Goal: Transaction & Acquisition: Purchase product/service

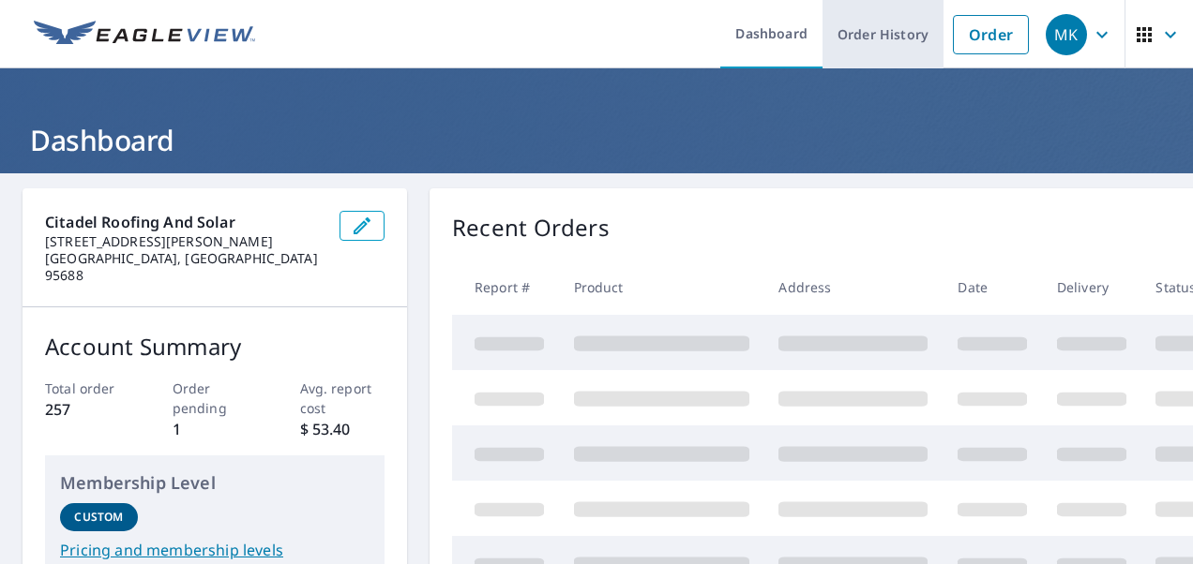
click at [846, 36] on link "Order History" at bounding box center [882, 34] width 121 height 68
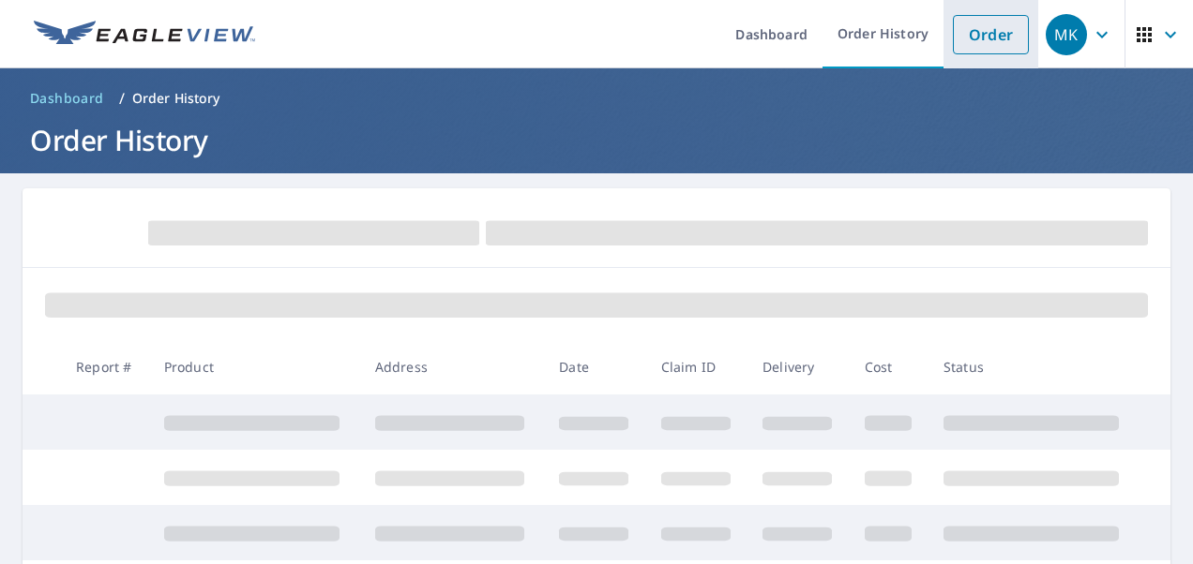
click at [973, 38] on link "Order" at bounding box center [991, 34] width 76 height 39
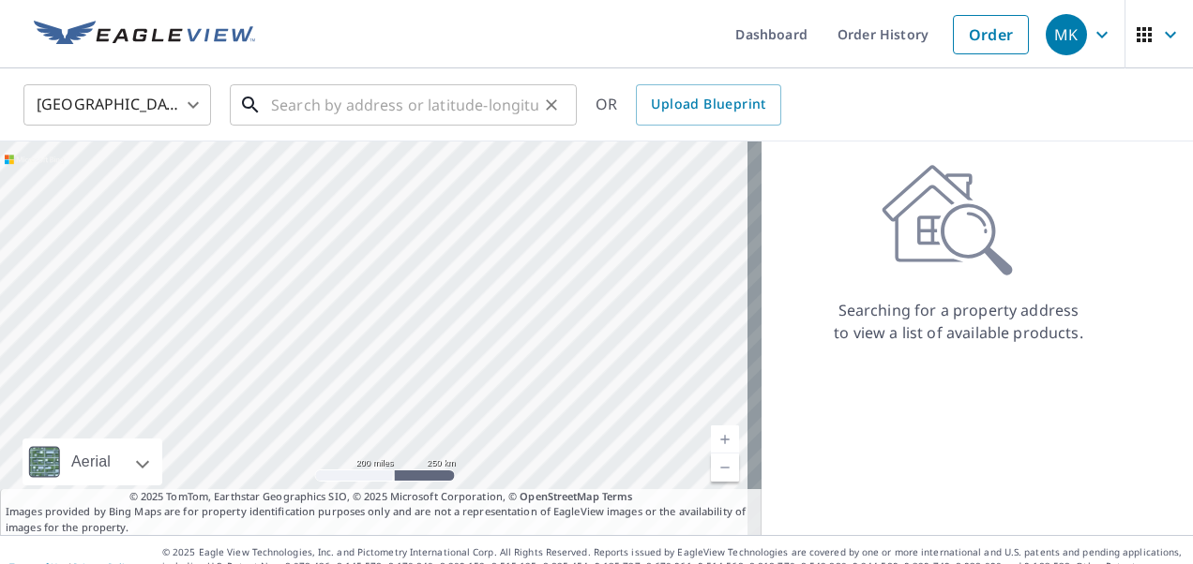
click at [316, 102] on input "text" at bounding box center [404, 105] width 267 height 53
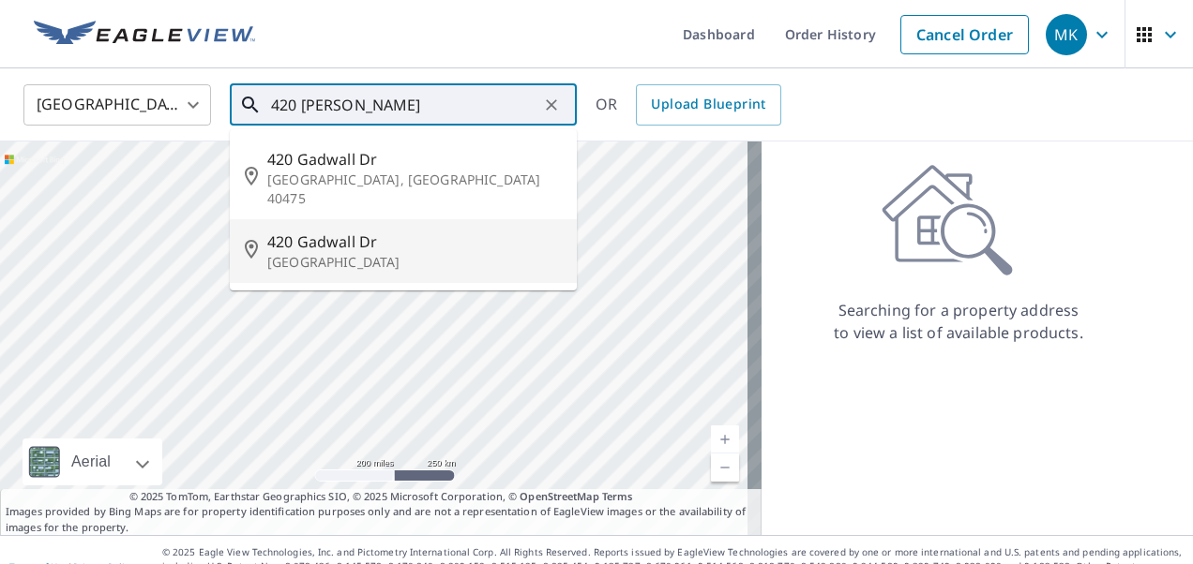
click at [358, 231] on span "420 Gadwall Dr" at bounding box center [414, 242] width 294 height 23
type input "[STREET_ADDRESS][PERSON_NAME]"
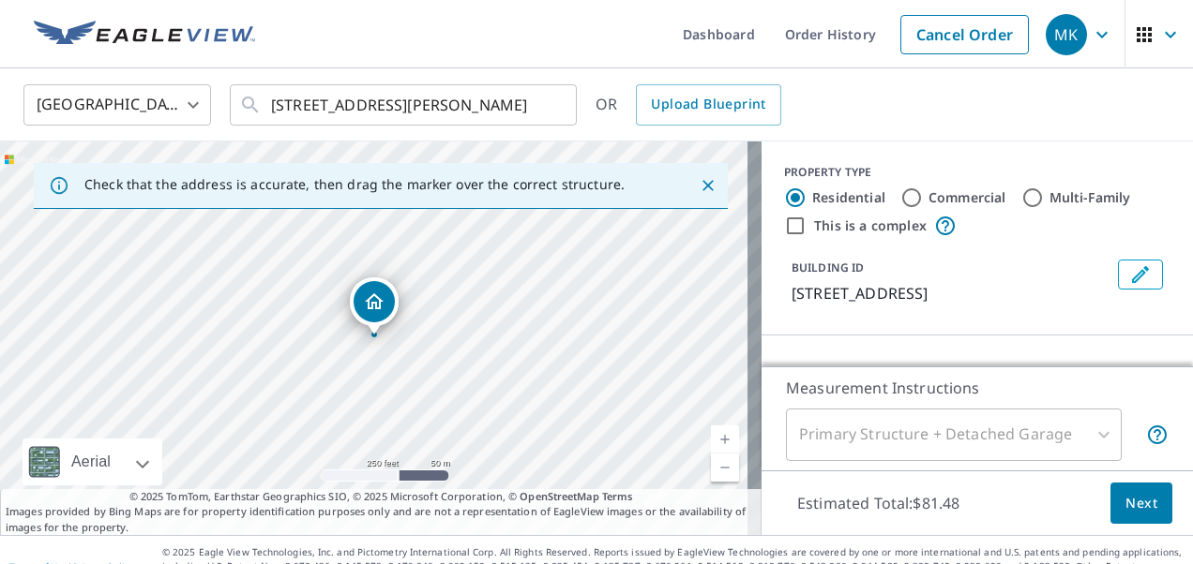
click at [714, 441] on link "Current Level 17, Zoom In" at bounding box center [725, 440] width 28 height 28
click at [714, 442] on link "Current Level 17, Zoom In" at bounding box center [725, 440] width 28 height 28
click at [714, 442] on link "Current Level 17.628905848308754, Zoom In" at bounding box center [725, 440] width 28 height 28
click at [714, 442] on link "Current Level 19, Zoom In" at bounding box center [725, 440] width 28 height 28
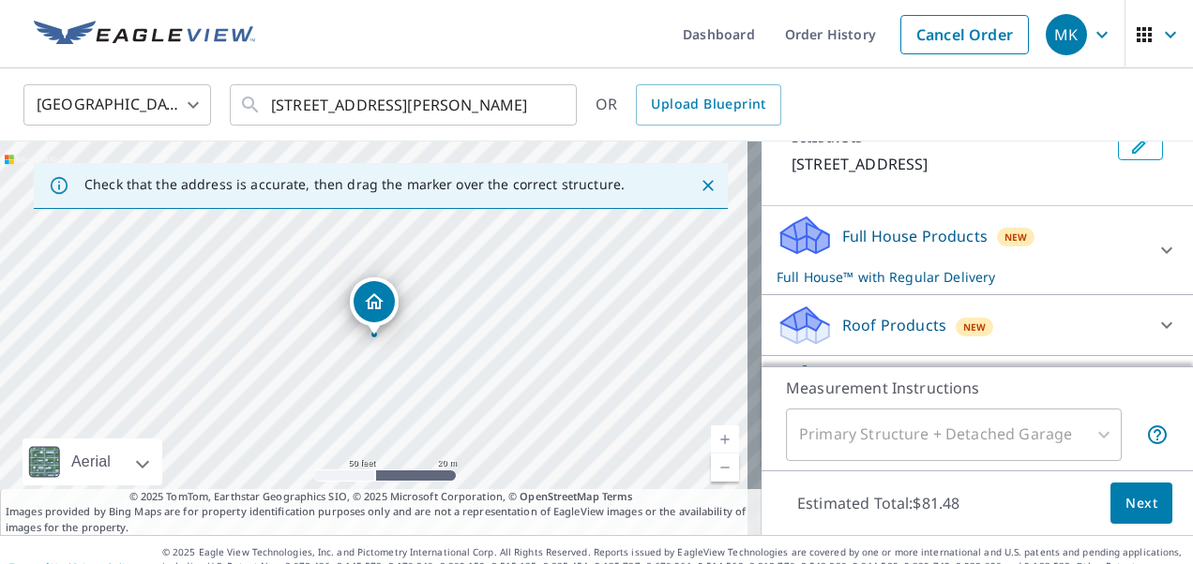
scroll to position [138, 0]
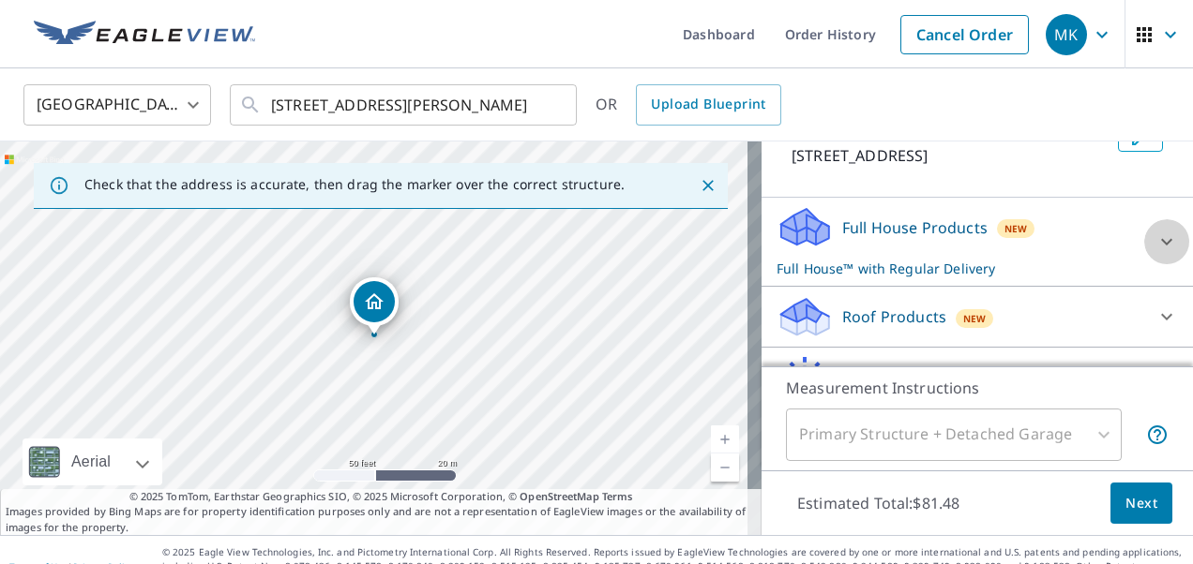
click at [1155, 251] on icon at bounding box center [1166, 242] width 23 height 23
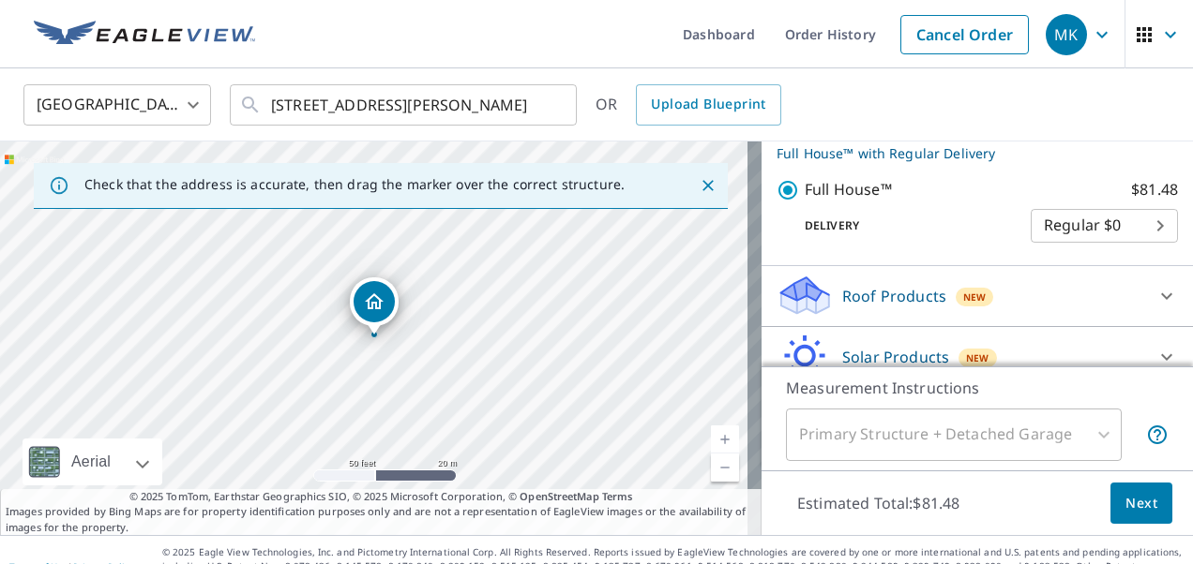
scroll to position [304, 0]
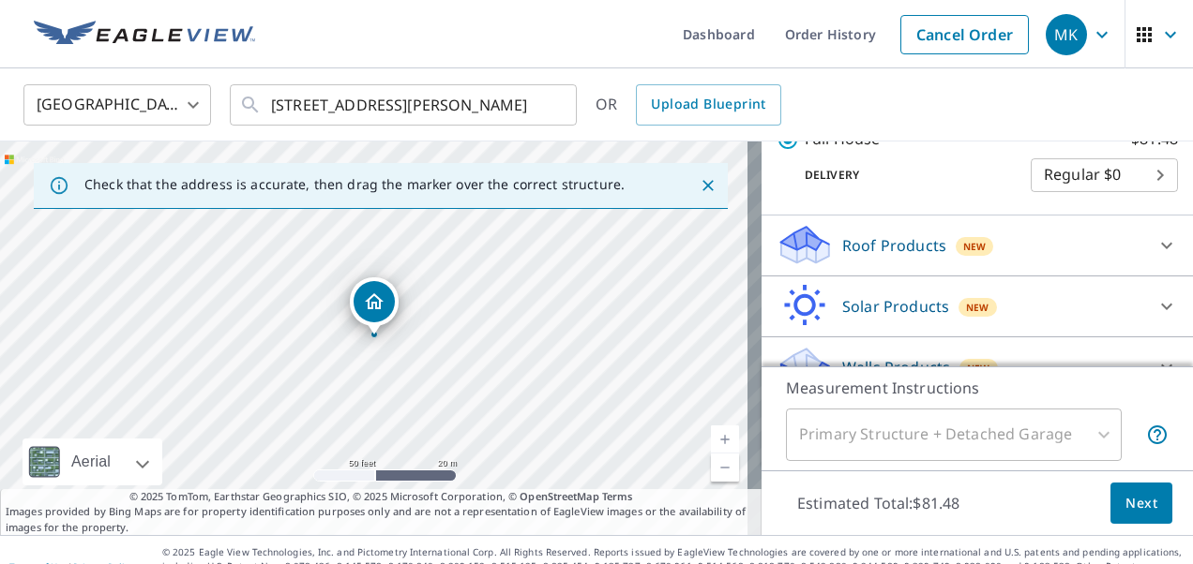
click at [1155, 239] on icon at bounding box center [1166, 245] width 23 height 23
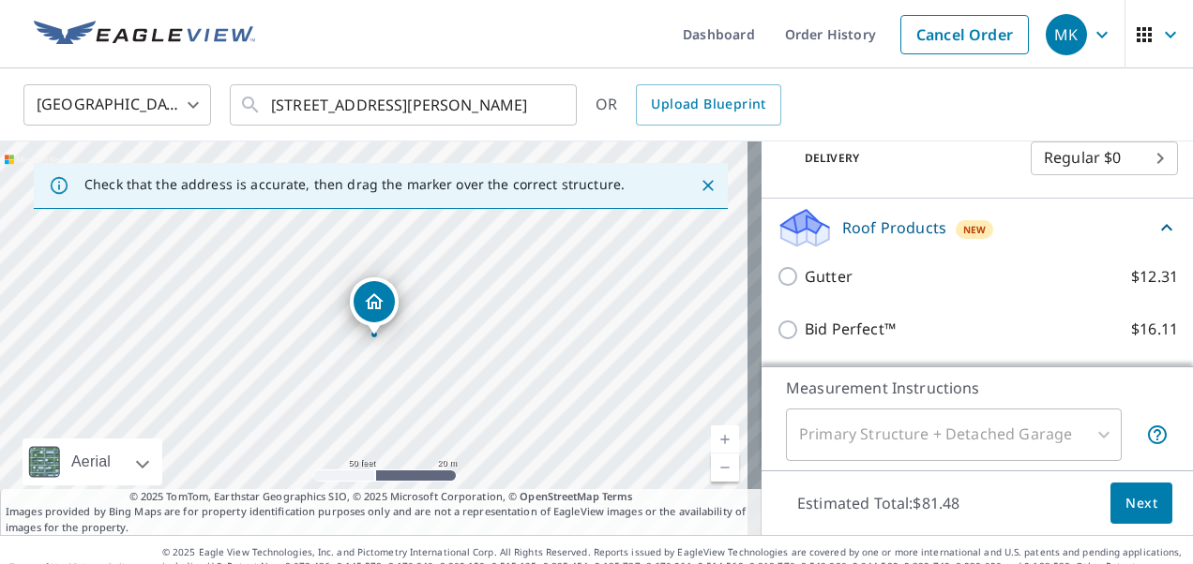
scroll to position [336, 0]
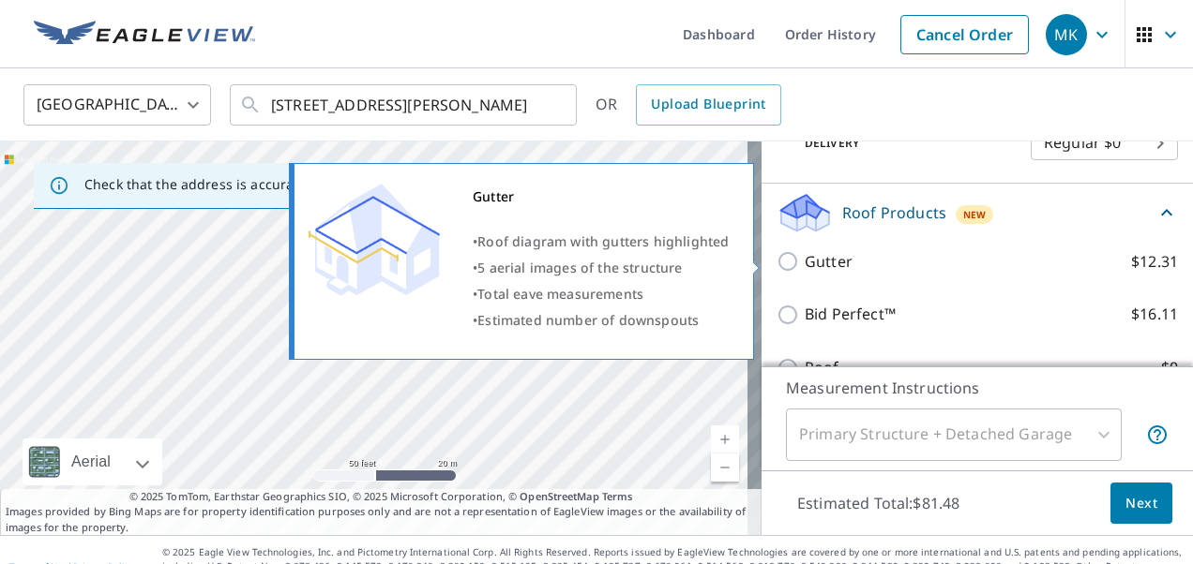
click at [779, 263] on input "Gutter $12.31" at bounding box center [790, 261] width 28 height 23
checkbox input "true"
checkbox input "false"
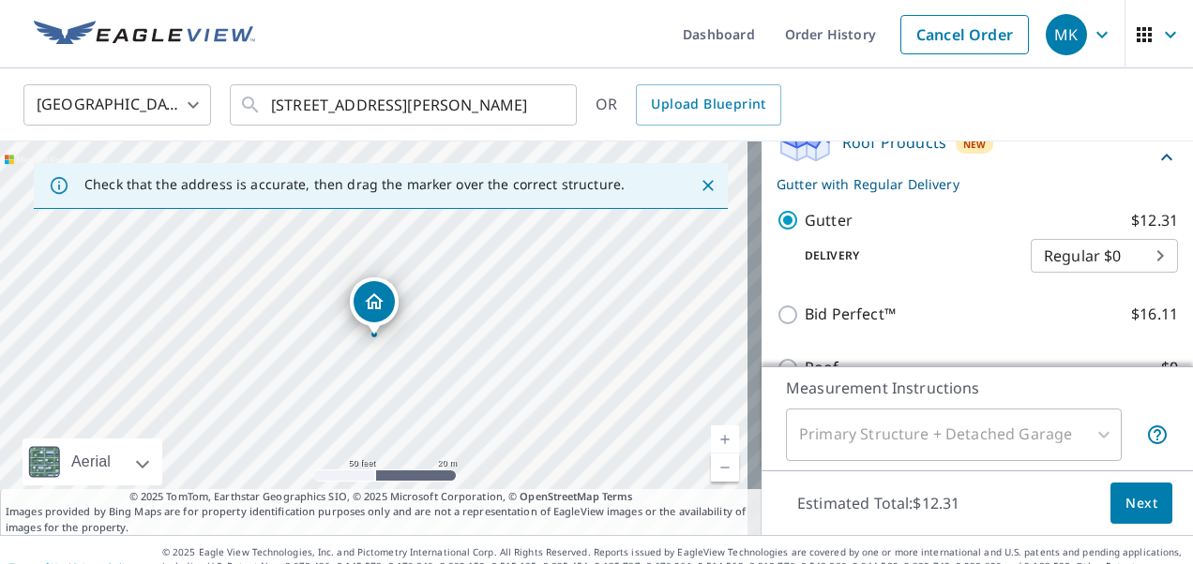
scroll to position [308, 0]
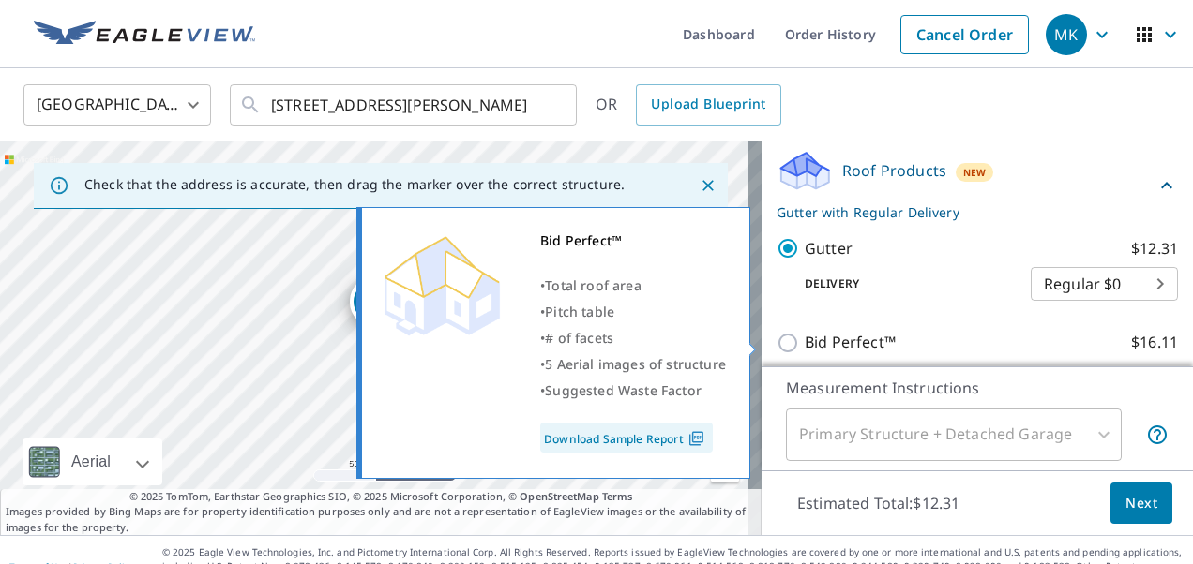
click at [776, 344] on input "Bid Perfect™ $16.11" at bounding box center [790, 343] width 28 height 23
checkbox input "true"
checkbox input "false"
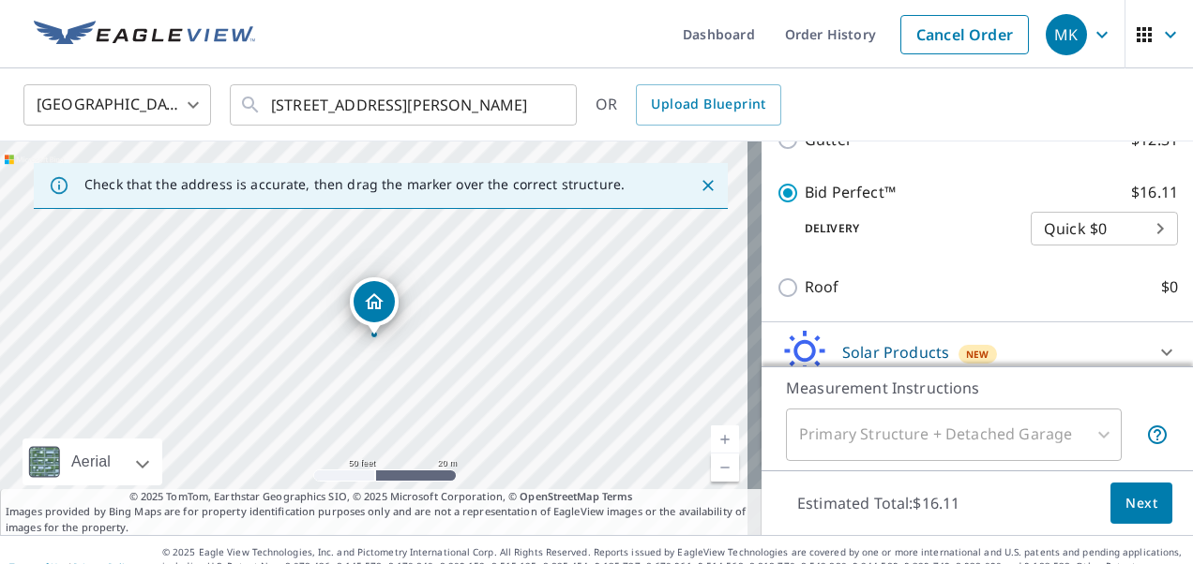
scroll to position [461, 0]
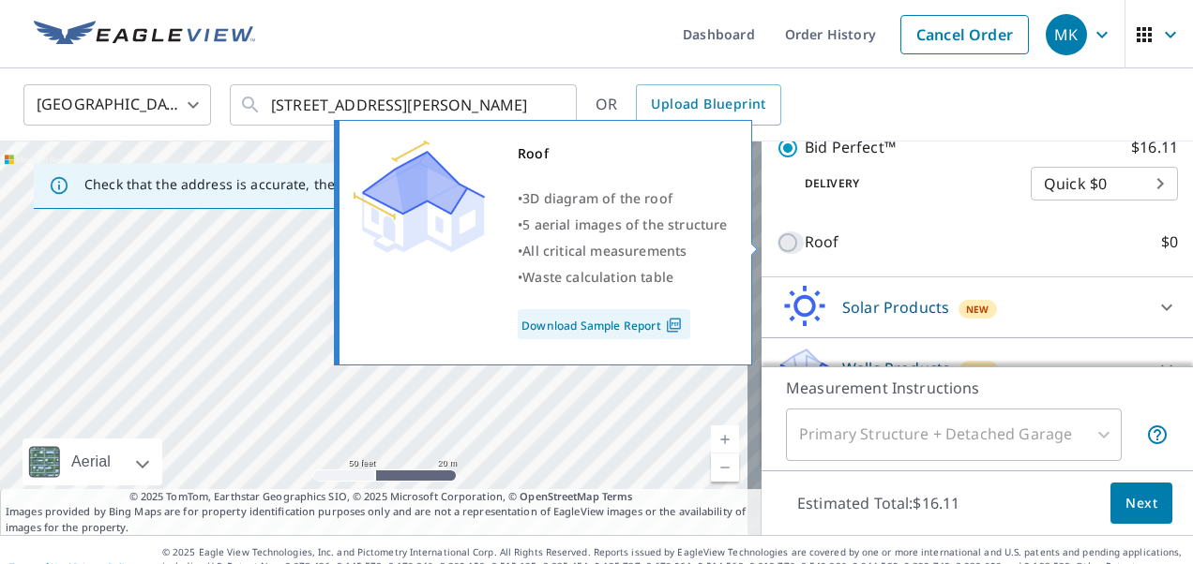
click at [776, 249] on input "Roof $0" at bounding box center [790, 243] width 28 height 23
checkbox input "true"
type input "3"
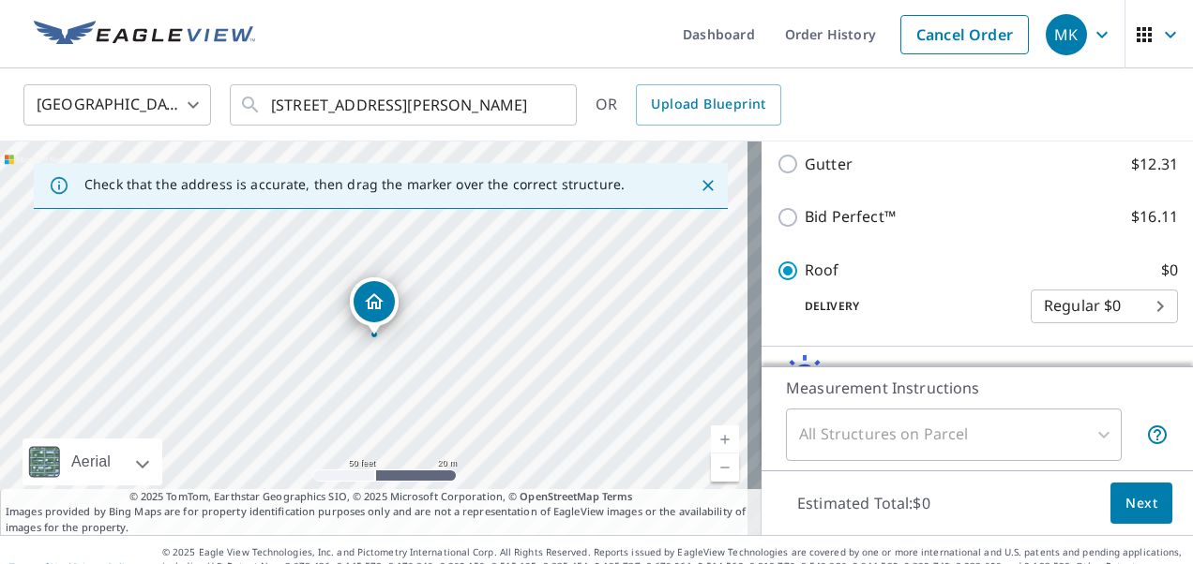
scroll to position [327, 0]
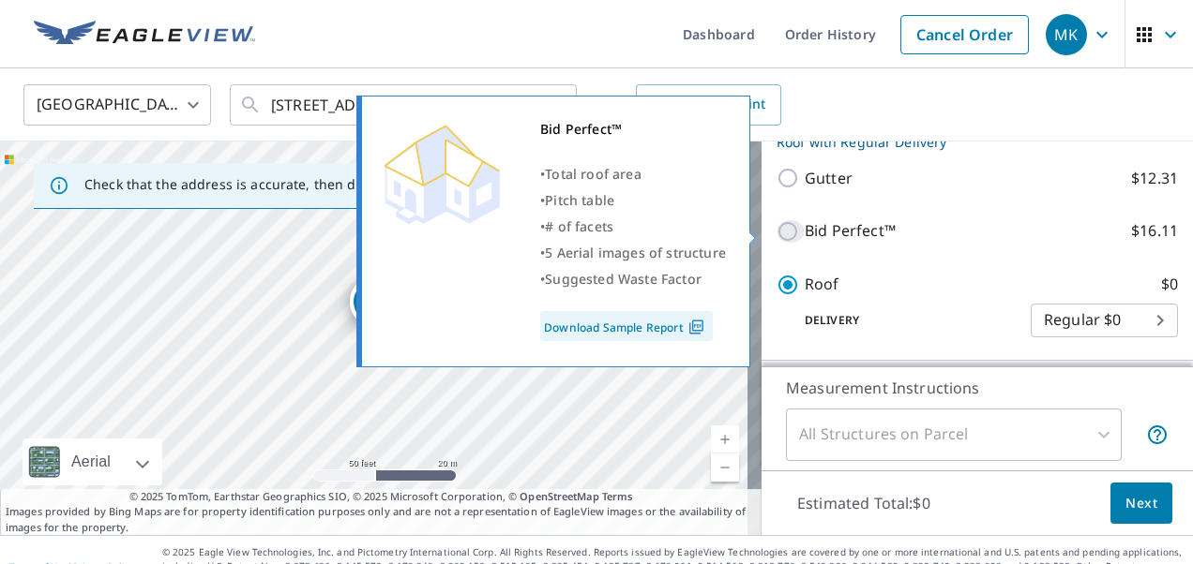
click at [776, 226] on input "Bid Perfect™ $16.11" at bounding box center [790, 231] width 28 height 23
checkbox input "true"
type input "1"
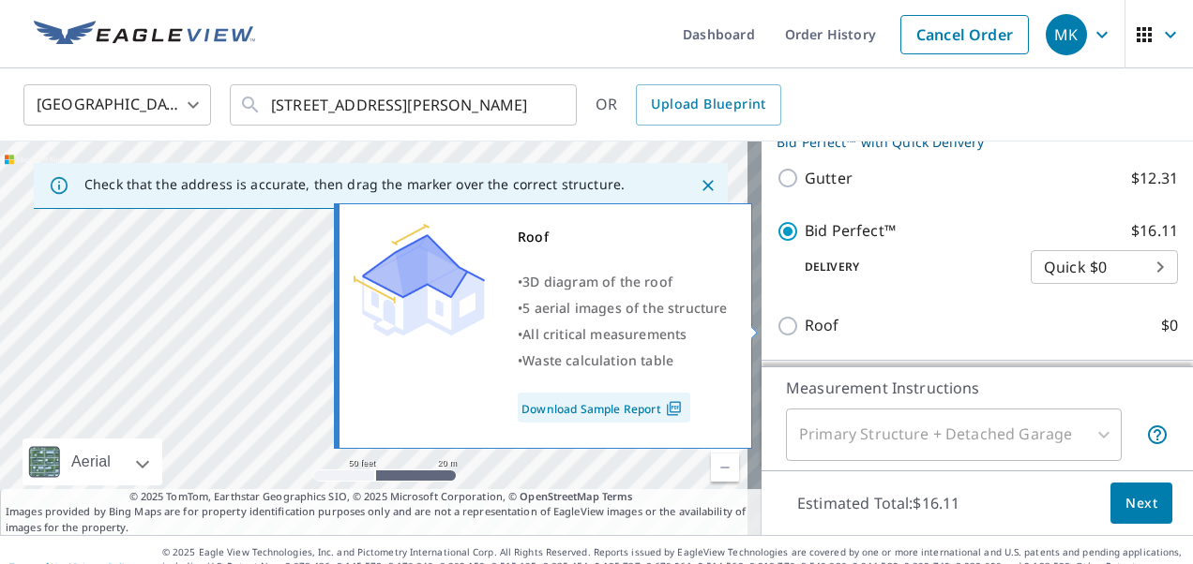
click at [778, 323] on input "Roof $0" at bounding box center [790, 326] width 28 height 23
checkbox input "true"
type input "3"
checkbox input "false"
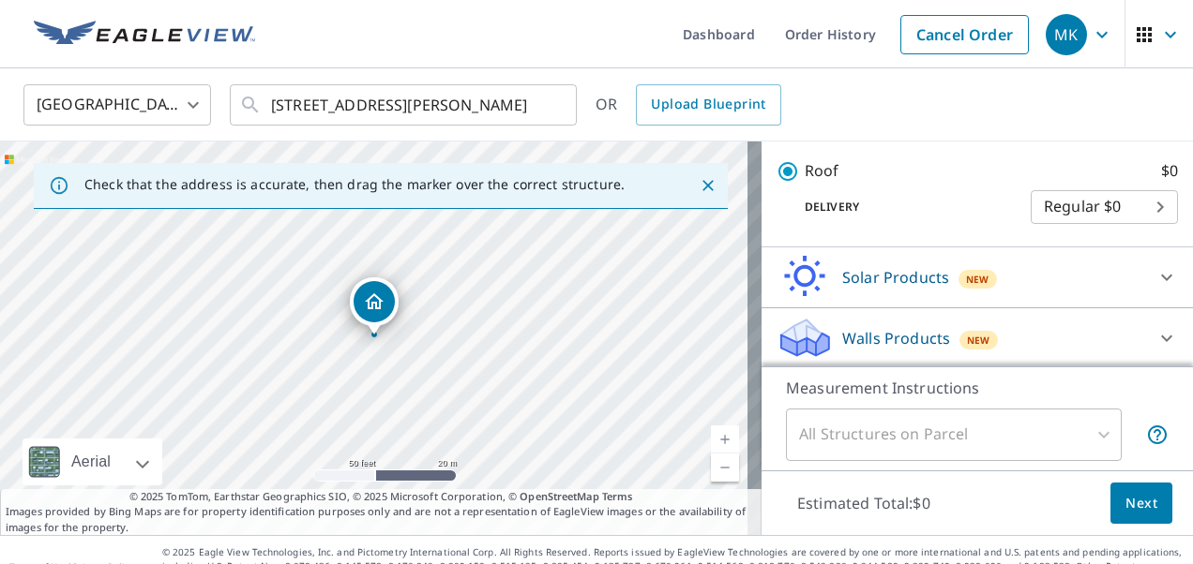
scroll to position [443, 0]
click at [1129, 503] on span "Next" at bounding box center [1141, 503] width 32 height 23
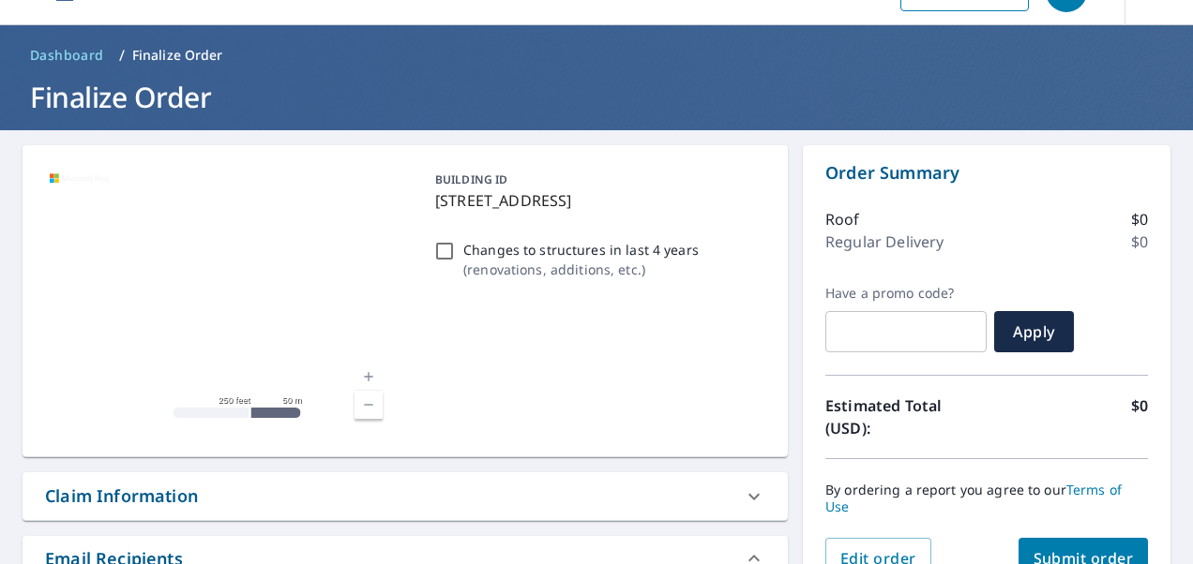
scroll to position [96, 0]
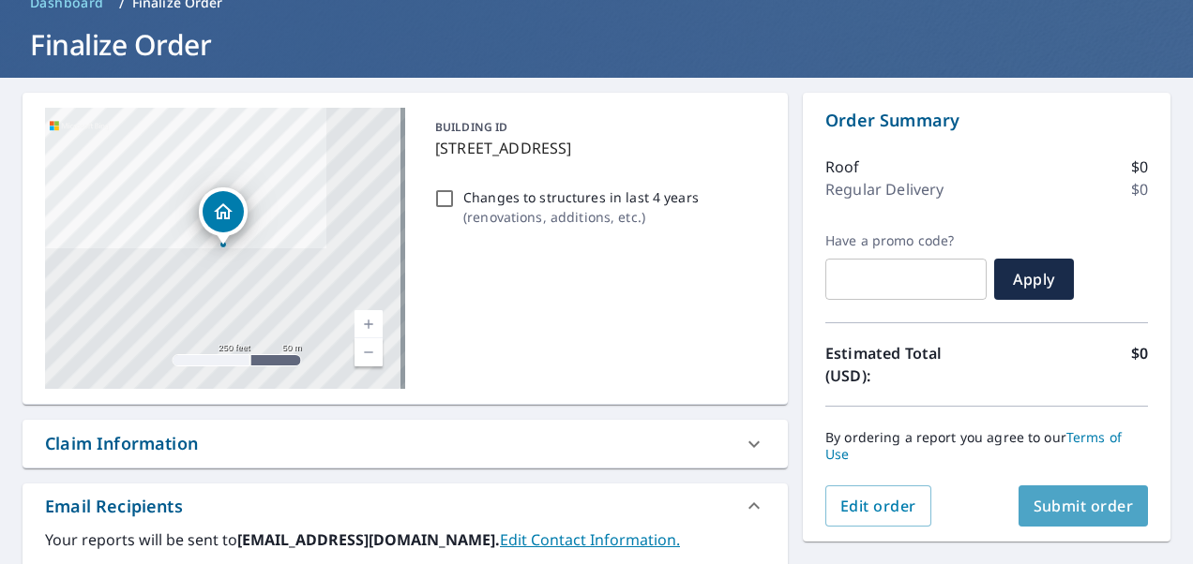
click at [1084, 508] on span "Submit order" at bounding box center [1083, 506] width 100 height 21
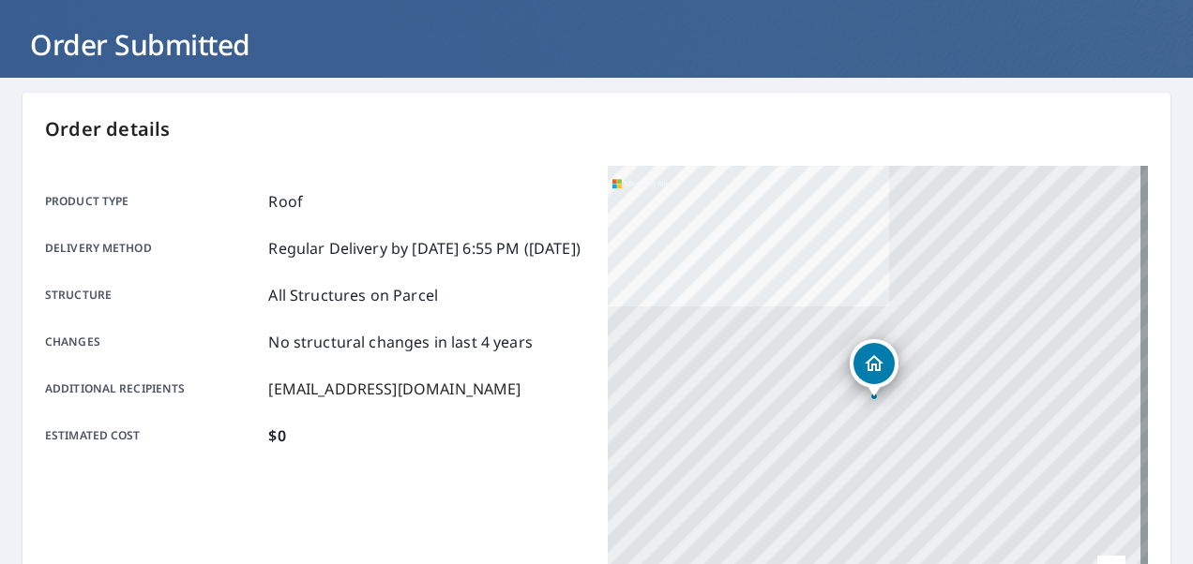
click at [142, 41] on h1 "Order Submitted" at bounding box center [597, 44] width 1148 height 38
click at [121, 47] on h1 "Order Submitted" at bounding box center [597, 44] width 1148 height 38
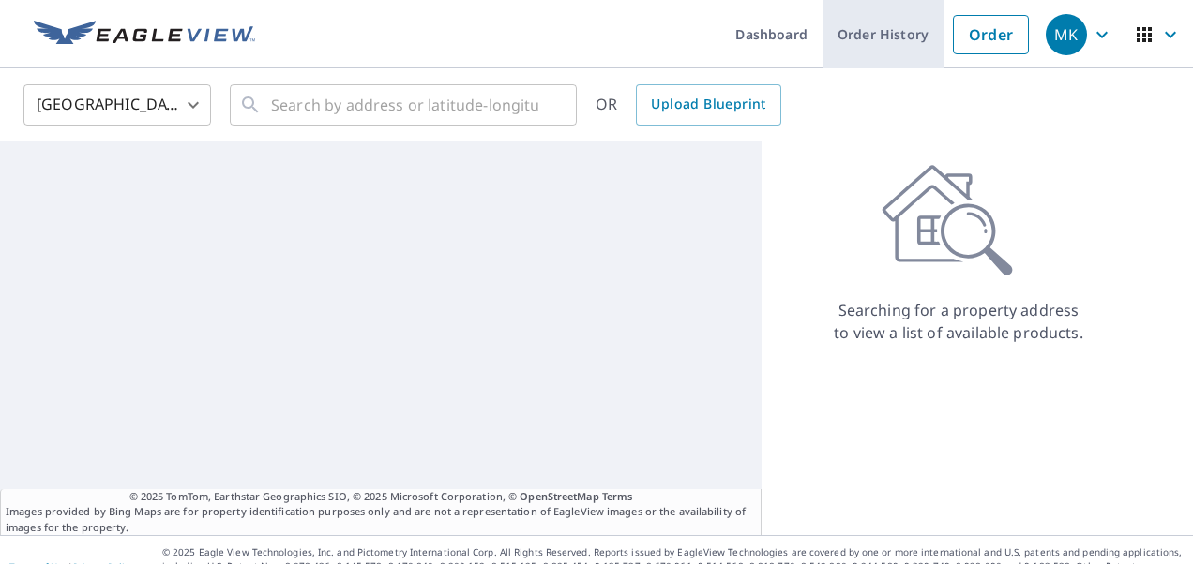
click at [880, 45] on link "Order History" at bounding box center [882, 34] width 121 height 68
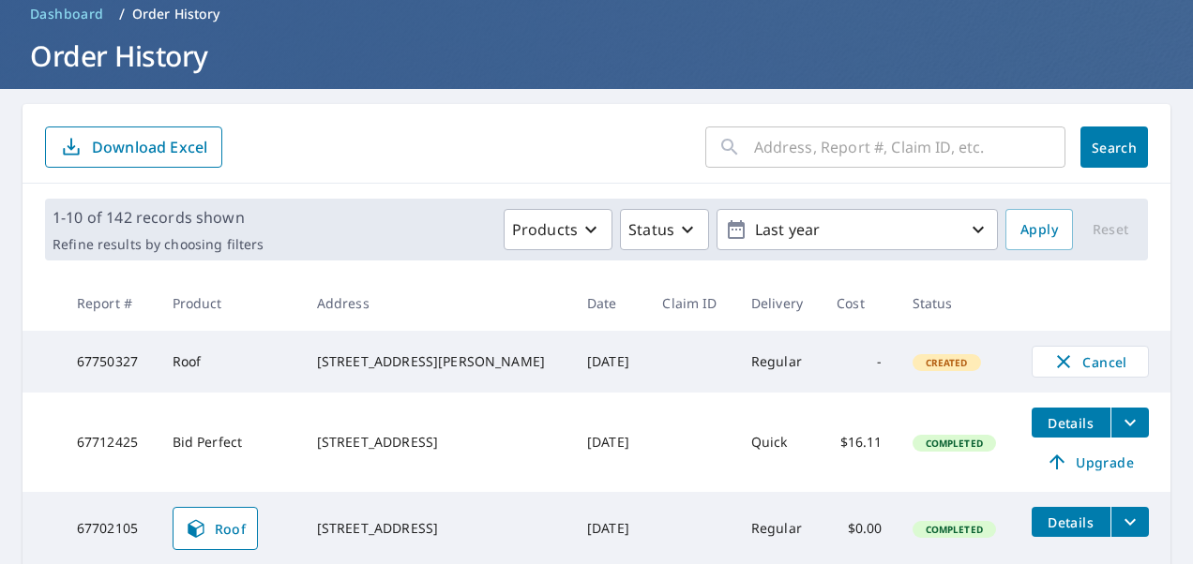
scroll to position [219, 0]
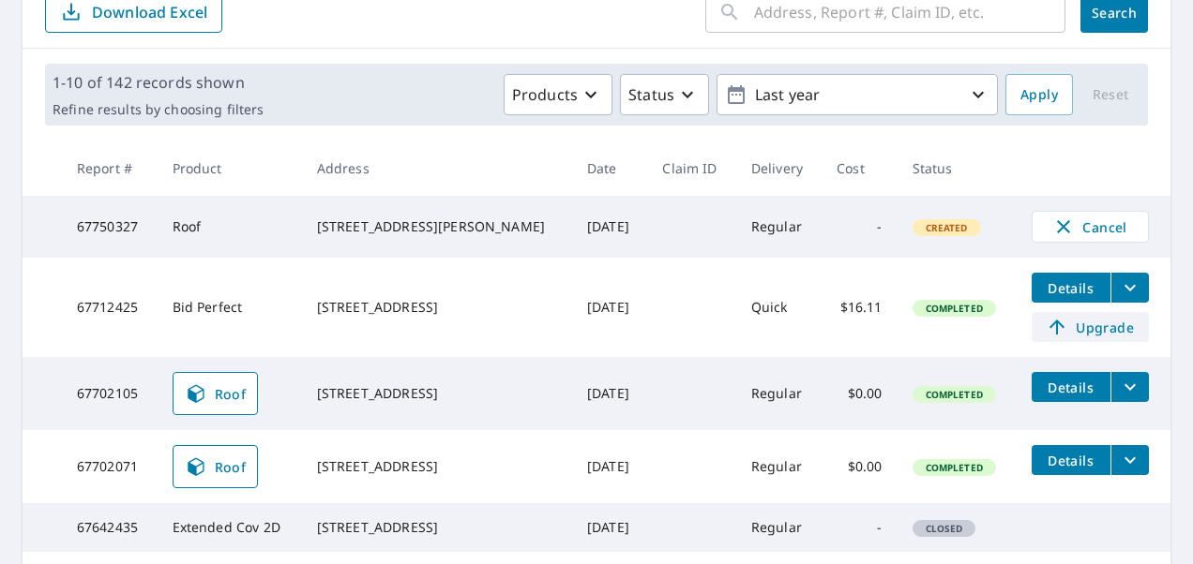
click at [1045, 333] on icon at bounding box center [1056, 327] width 23 height 23
